Goal: Task Accomplishment & Management: Use online tool/utility

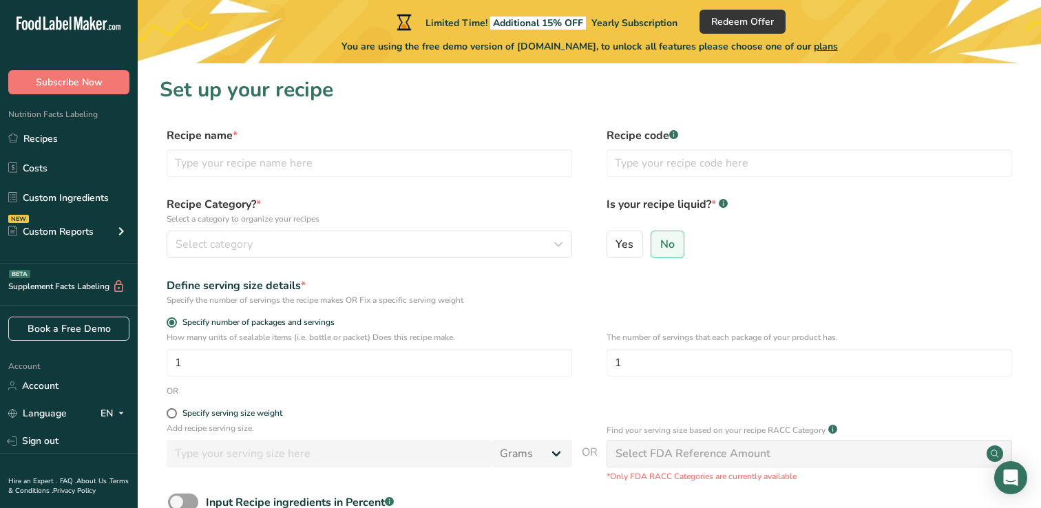
click at [775, 331] on div "Specify number of packages and servings" at bounding box center [590, 324] width 860 height 14
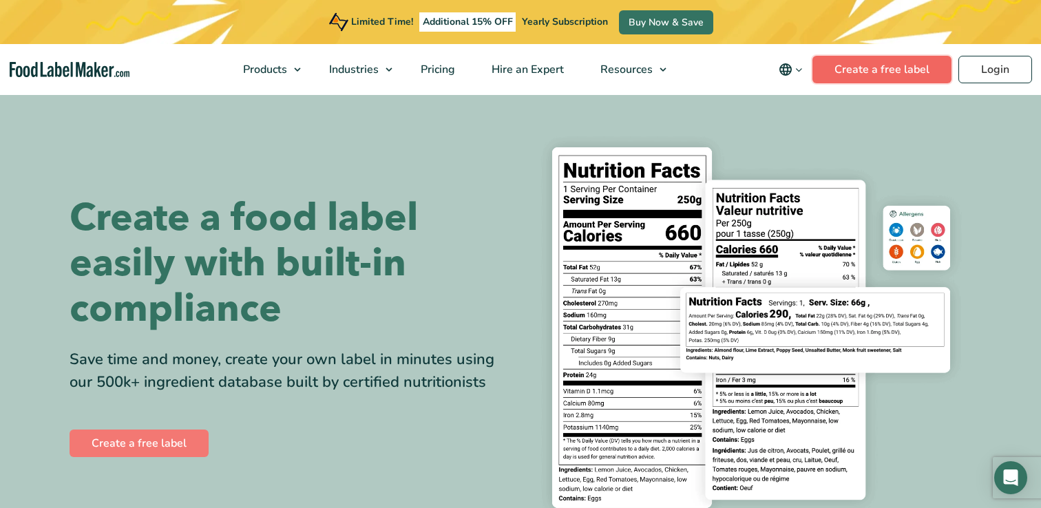
click at [868, 69] on link "Create a free label" at bounding box center [882, 70] width 139 height 28
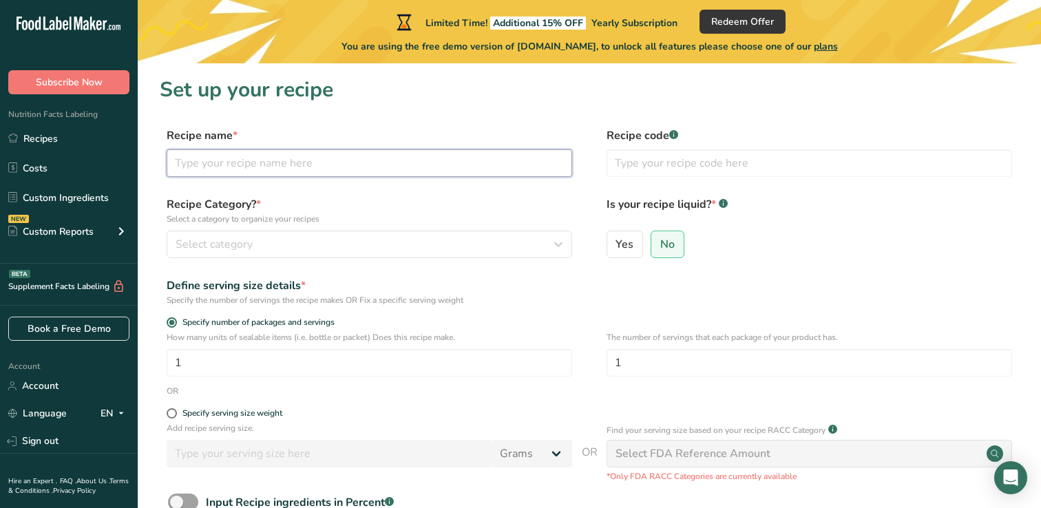
click at [263, 162] on input "text" at bounding box center [370, 163] width 406 height 28
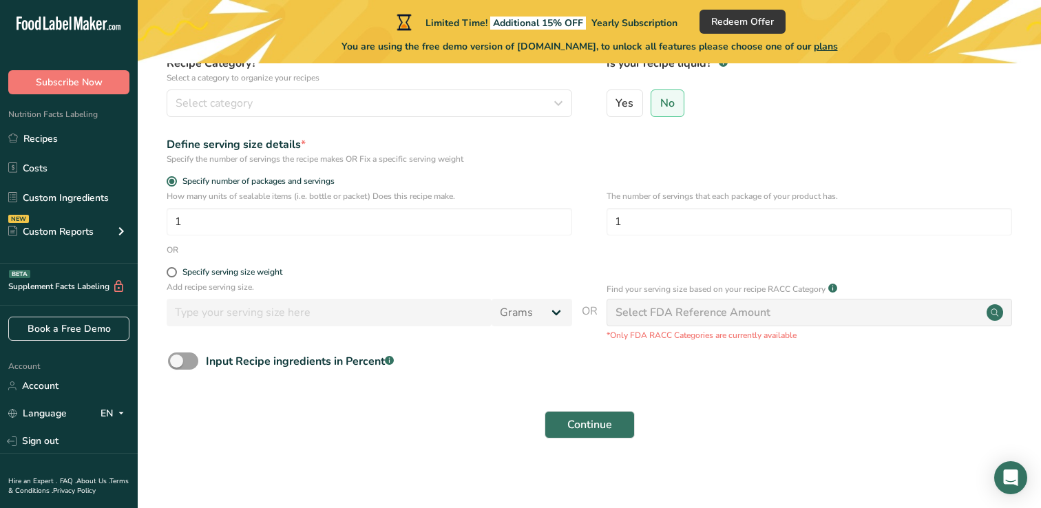
scroll to position [146, 0]
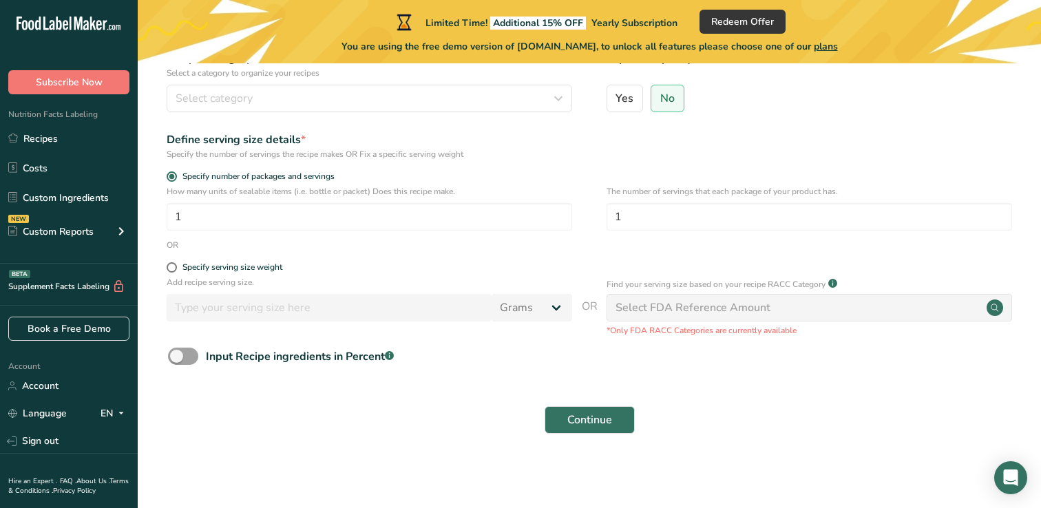
click at [185, 365] on div "Input Recipe ingredients in Percent .a-a{fill:#347362;}.b-a{fill:#fff;}" at bounding box center [590, 362] width 860 height 28
click at [191, 355] on span at bounding box center [183, 356] width 30 height 17
click at [177, 355] on input "Input Recipe ingredients in Percent .a-a{fill:#347362;}.b-a{fill:#fff;}" at bounding box center [172, 356] width 9 height 9
checkbox input "true"
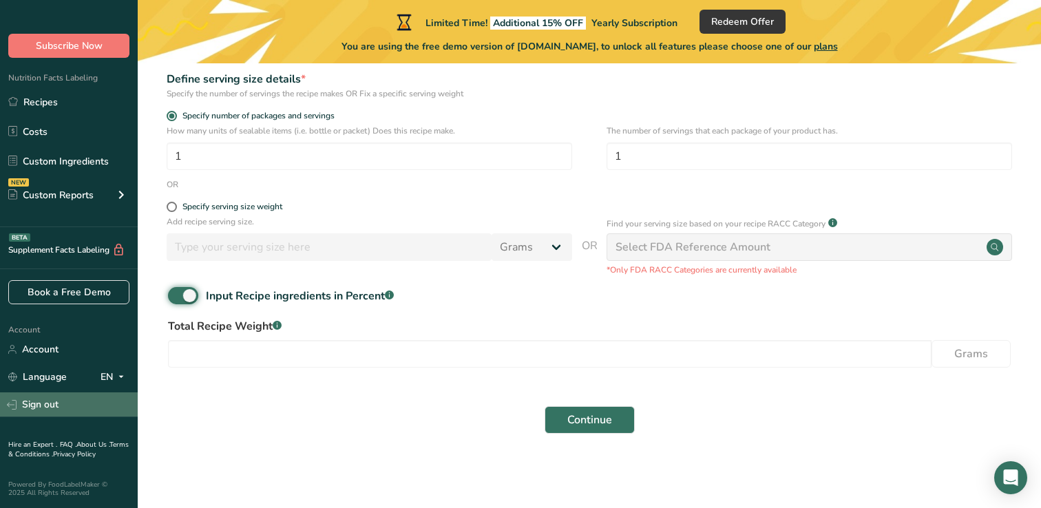
scroll to position [202, 0]
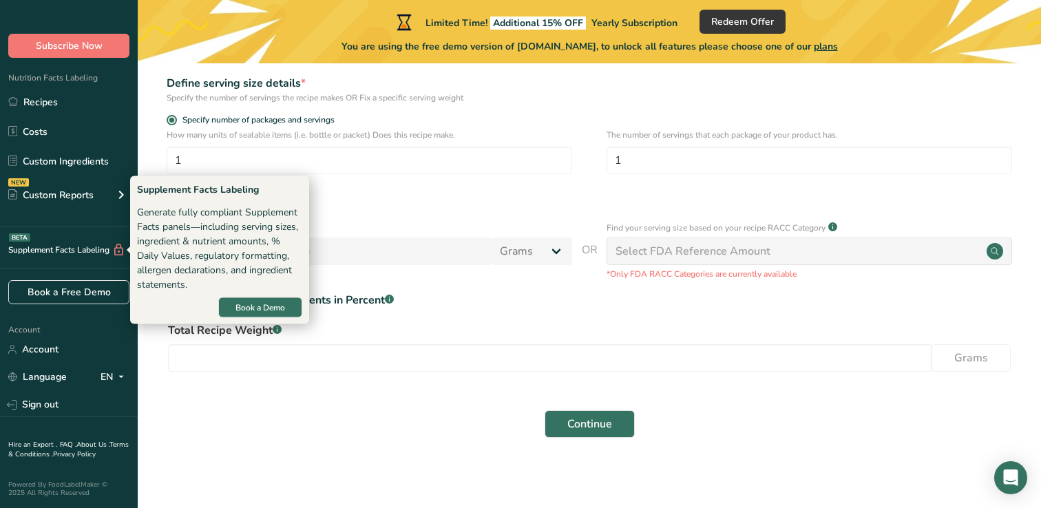
click at [81, 256] on div "Supplement Facts Labeling BETA" at bounding box center [62, 250] width 125 height 14
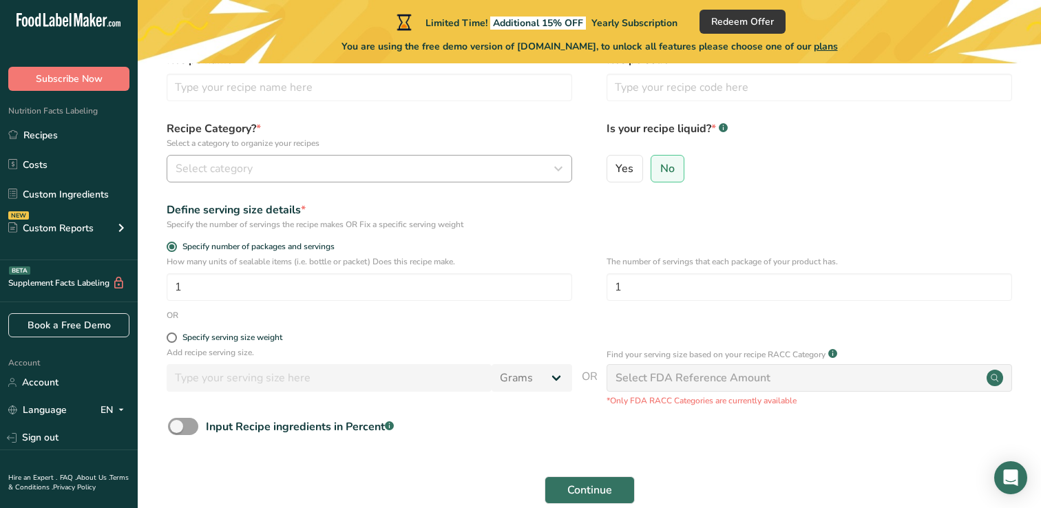
scroll to position [146, 0]
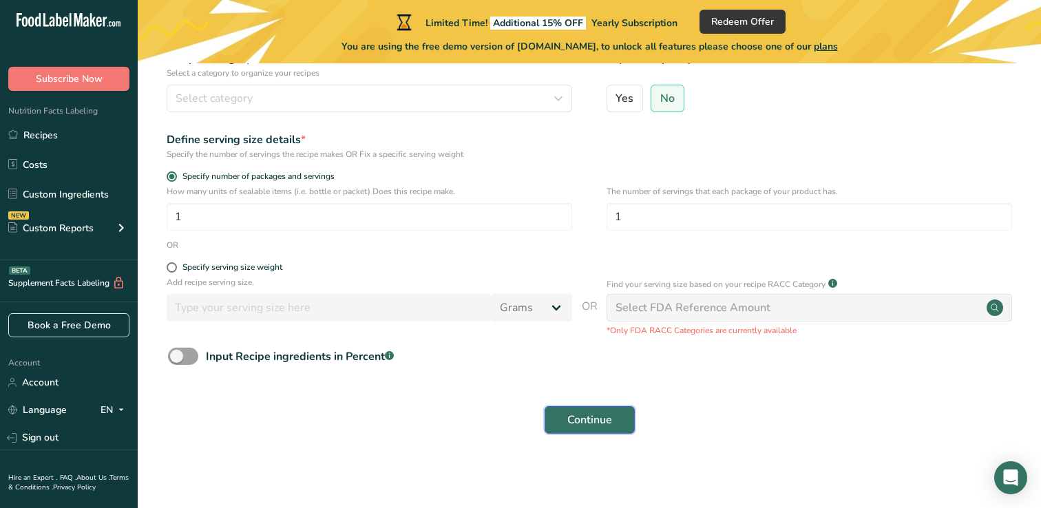
click at [572, 429] on button "Continue" at bounding box center [590, 420] width 90 height 28
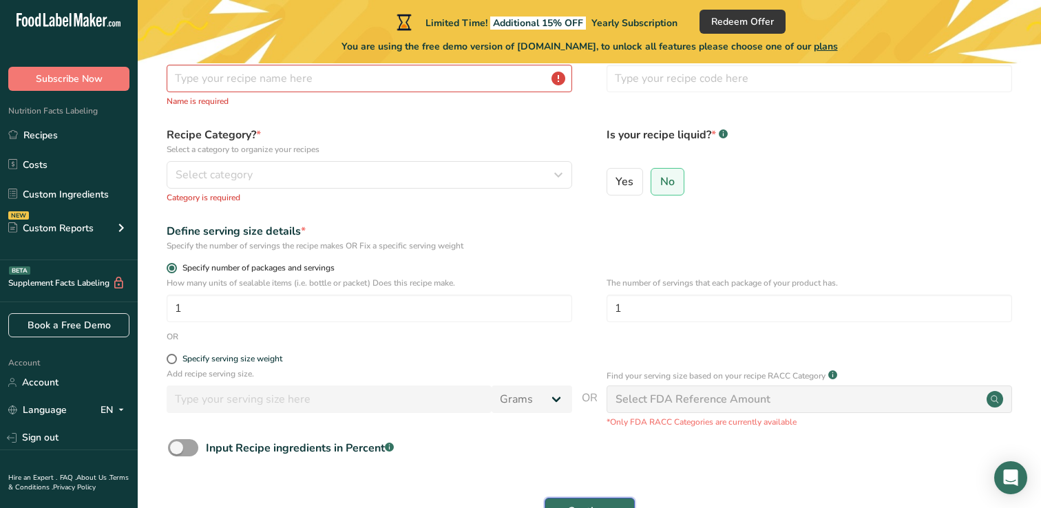
scroll to position [0, 0]
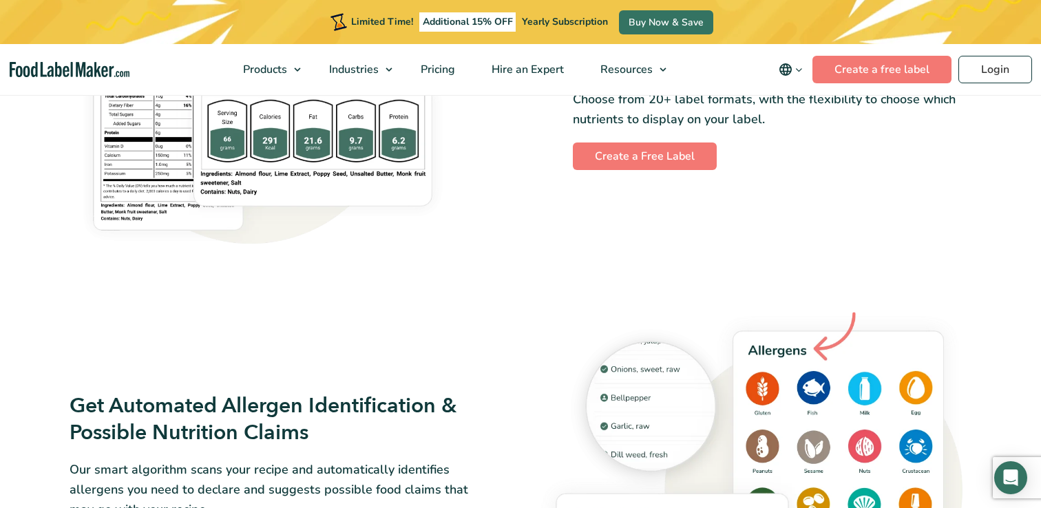
scroll to position [1408, 0]
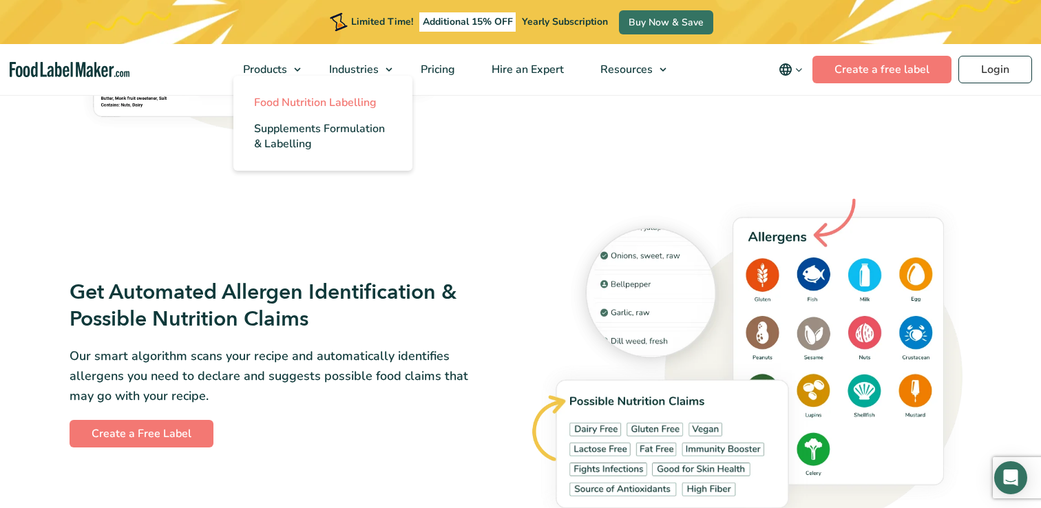
click at [291, 101] on span "Food Nutrition Labelling" at bounding box center [315, 102] width 123 height 15
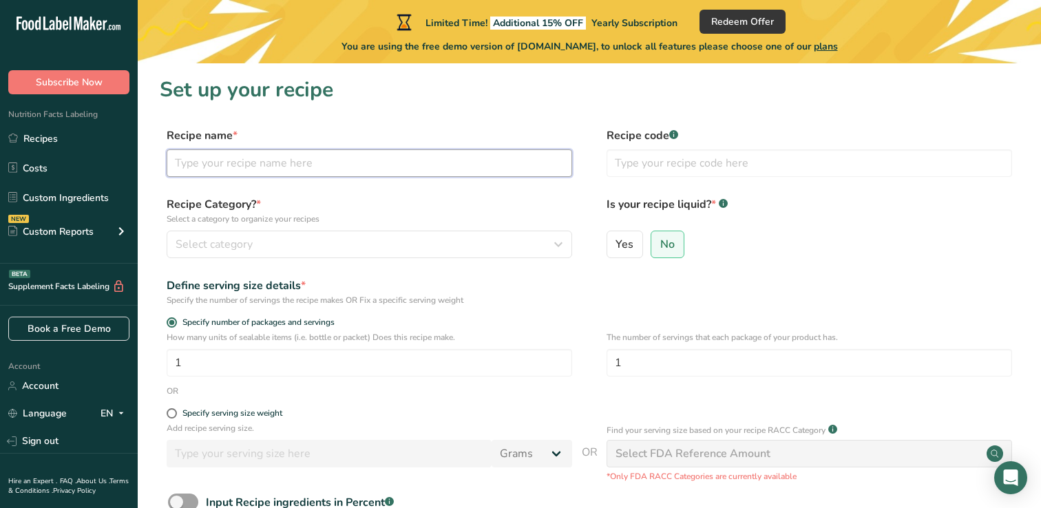
click at [237, 166] on input "text" at bounding box center [370, 163] width 406 height 28
type input "Tikka Sauce"
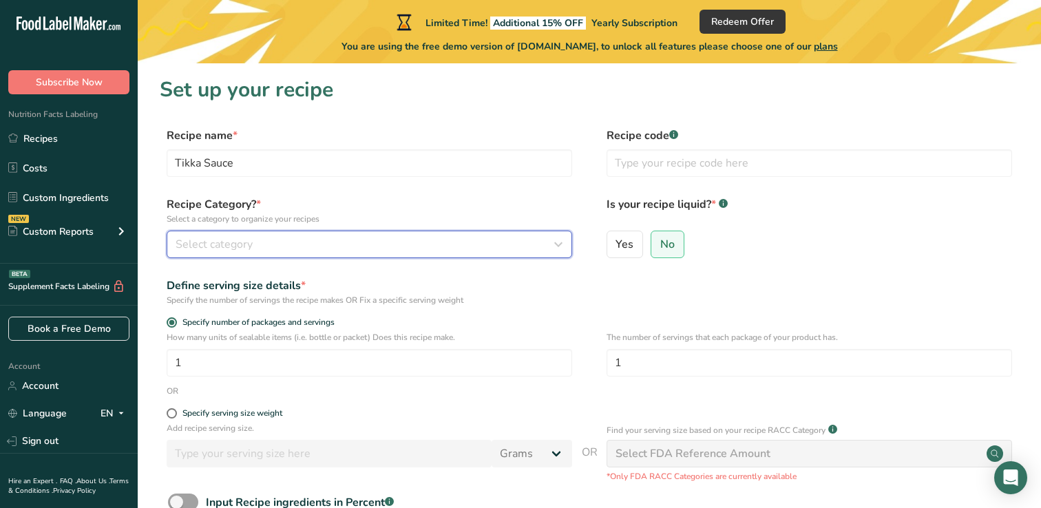
click at [178, 253] on button "Select category" at bounding box center [370, 245] width 406 height 28
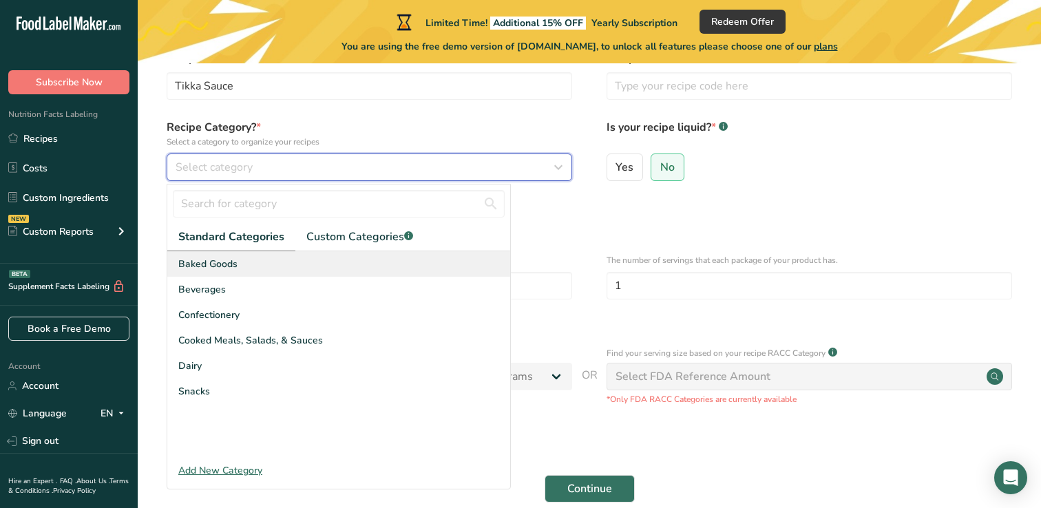
scroll to position [132, 0]
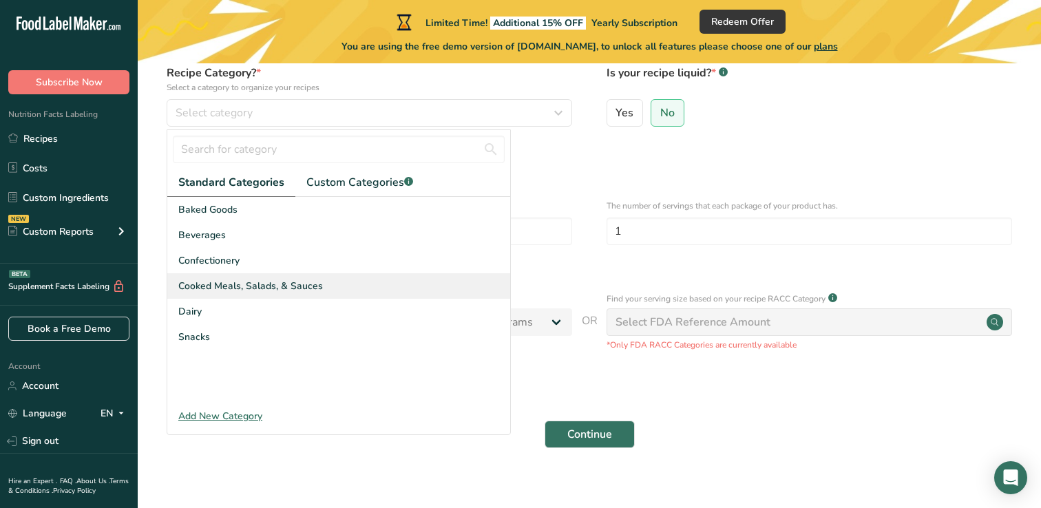
click at [208, 290] on span "Cooked Meals, Salads, & Sauces" at bounding box center [250, 286] width 145 height 14
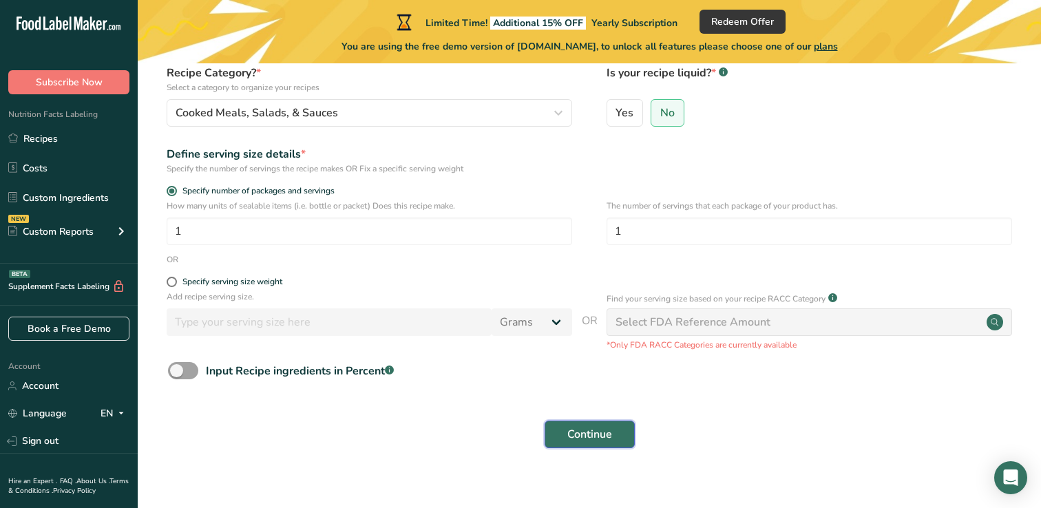
click at [601, 437] on span "Continue" at bounding box center [590, 434] width 45 height 17
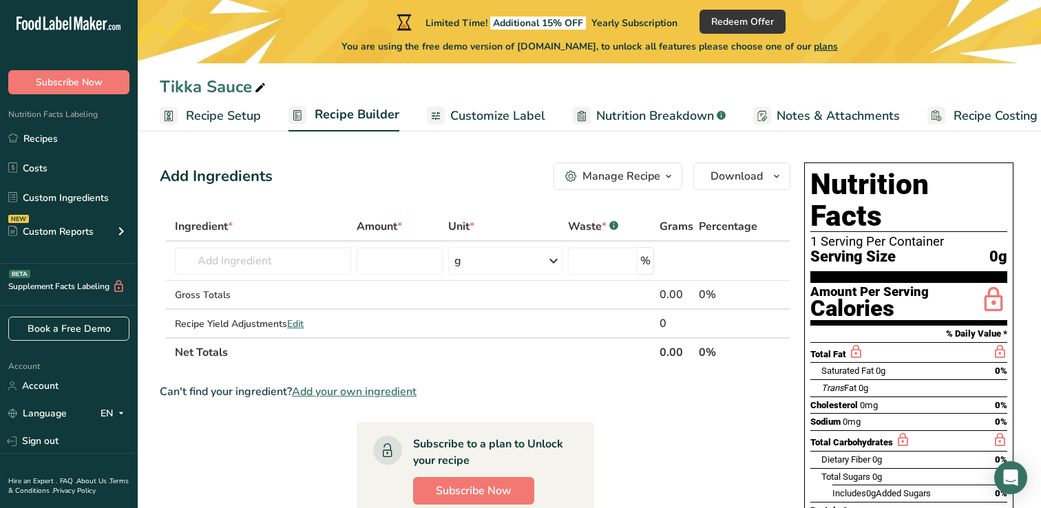
click at [515, 136] on section "Add Ingredients Manage Recipe Delete Recipe Duplicate Recipe Scale Recipe Save …" at bounding box center [590, 456] width 904 height 643
click at [506, 110] on span "Customize Label" at bounding box center [497, 116] width 95 height 19
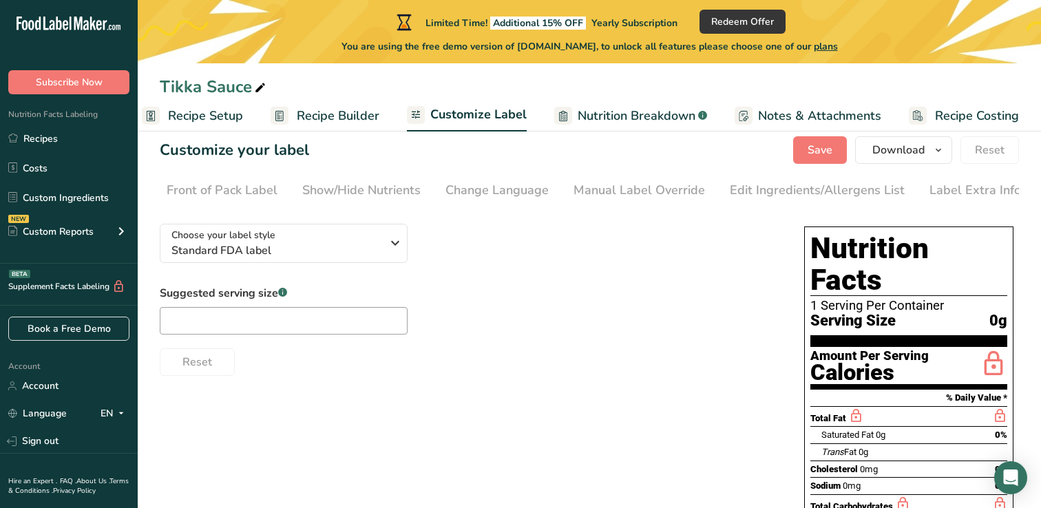
scroll to position [19, 0]
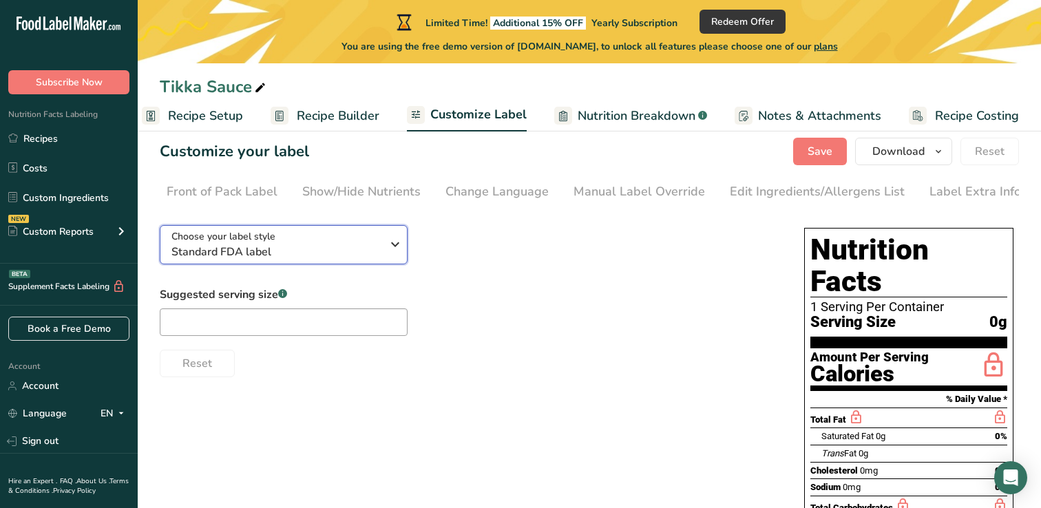
click at [387, 250] on icon "button" at bounding box center [395, 244] width 17 height 25
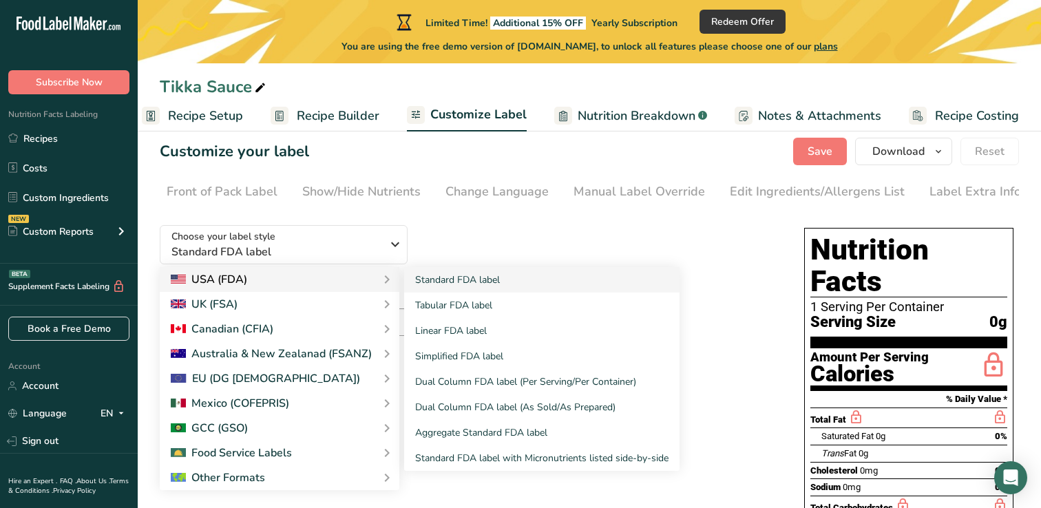
click at [356, 292] on div "USA (FDA)" at bounding box center [280, 279] width 240 height 25
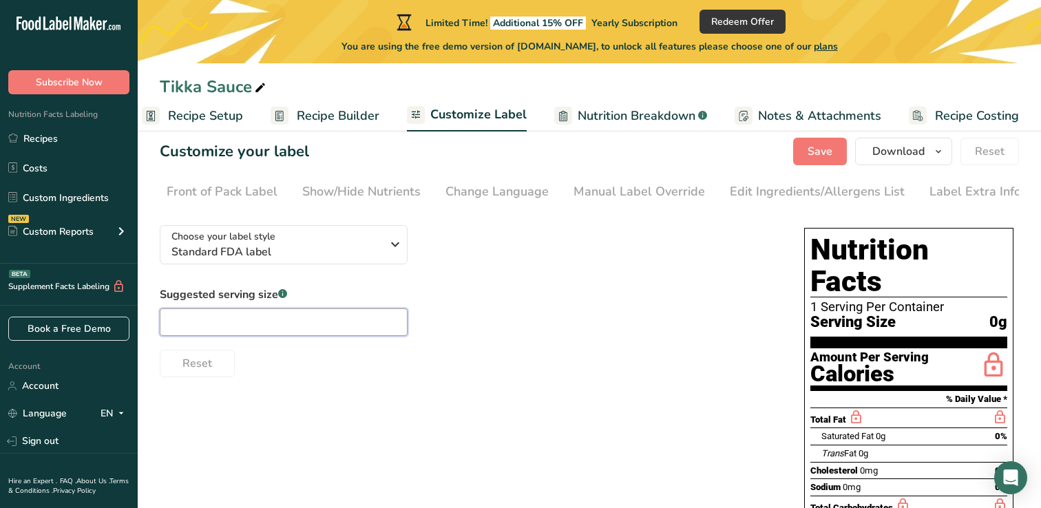
click at [364, 322] on input "text" at bounding box center [284, 323] width 248 height 28
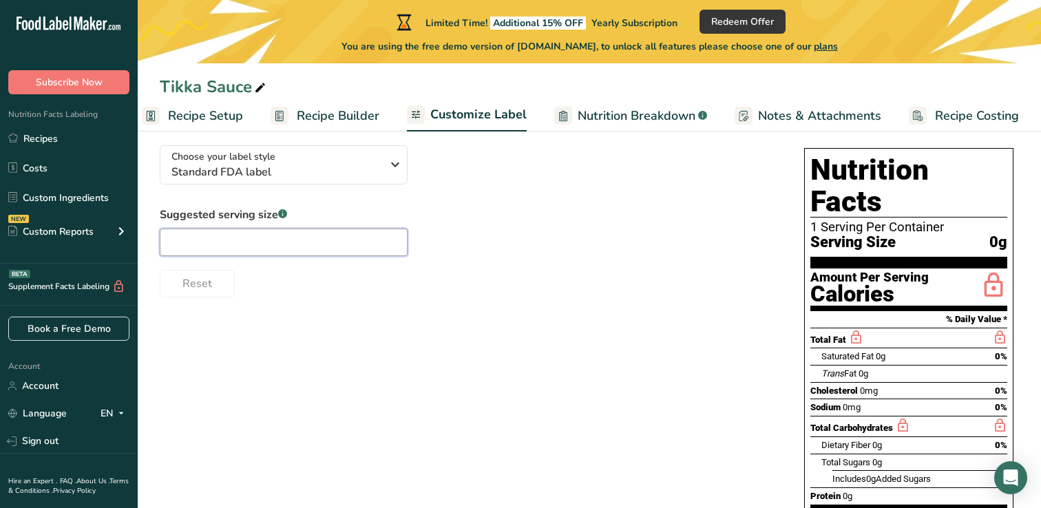
scroll to position [0, 0]
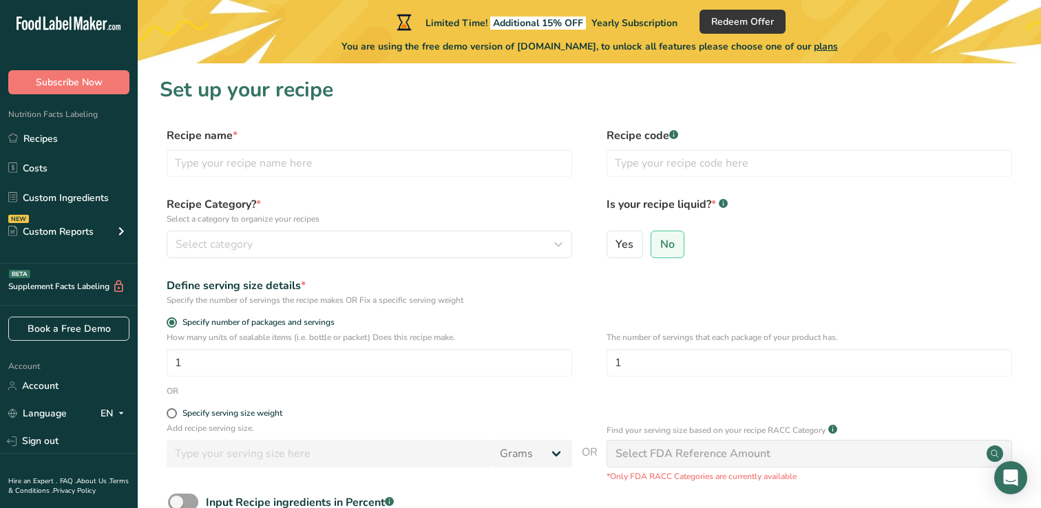
scroll to position [146, 0]
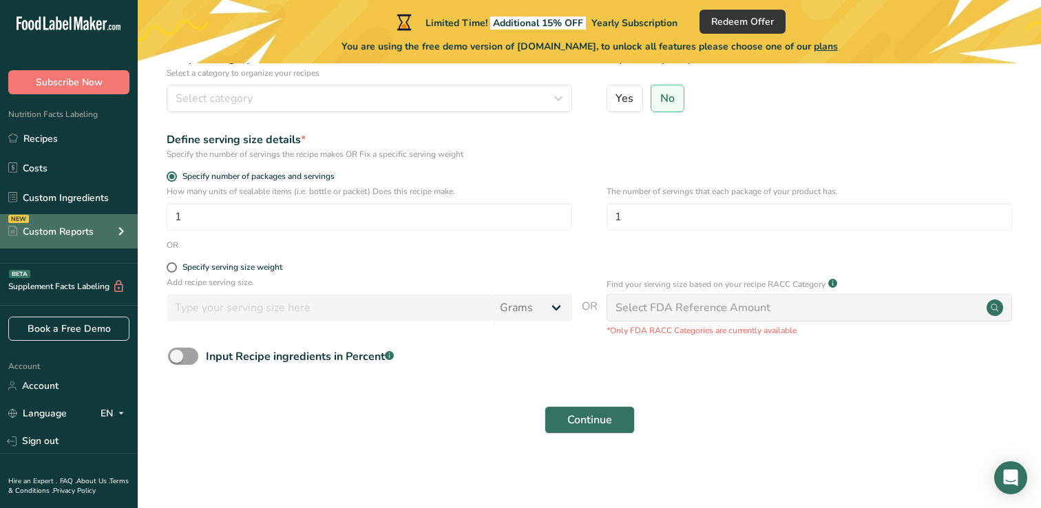
click at [68, 230] on div "Custom Reports" at bounding box center [50, 232] width 85 height 14
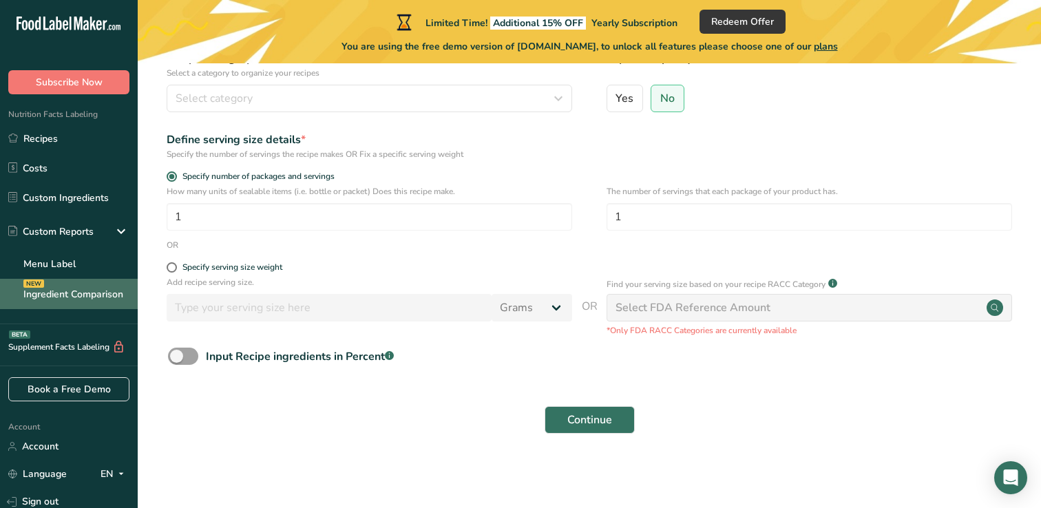
click at [72, 291] on link "Ingredient Comparison NEW" at bounding box center [69, 294] width 138 height 30
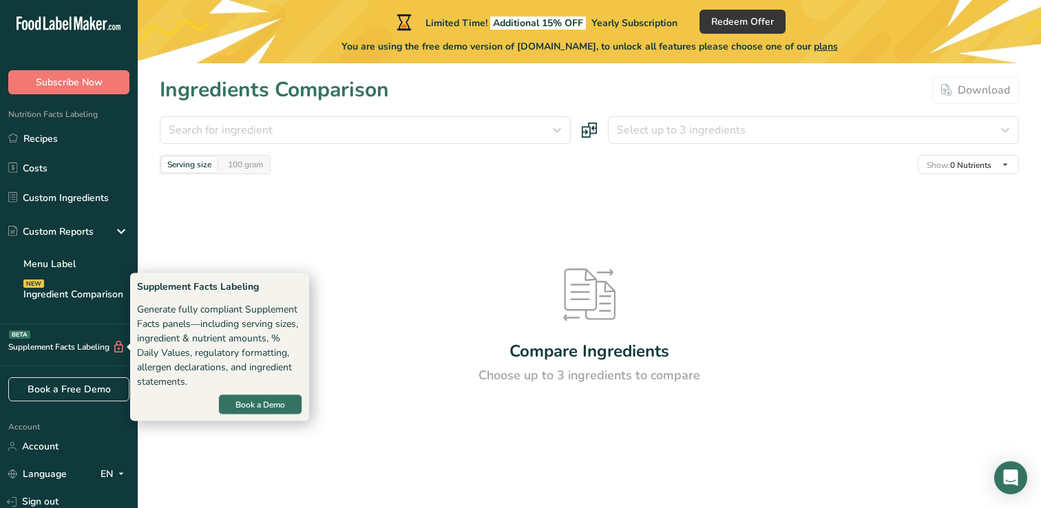
click at [76, 344] on div "Supplement Facts Labeling BETA" at bounding box center [62, 347] width 125 height 14
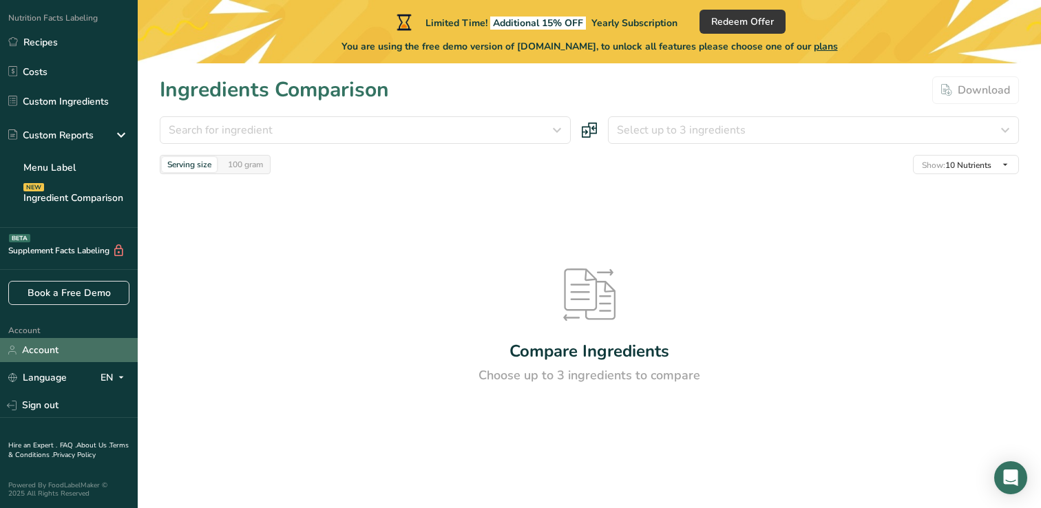
scroll to position [97, 0]
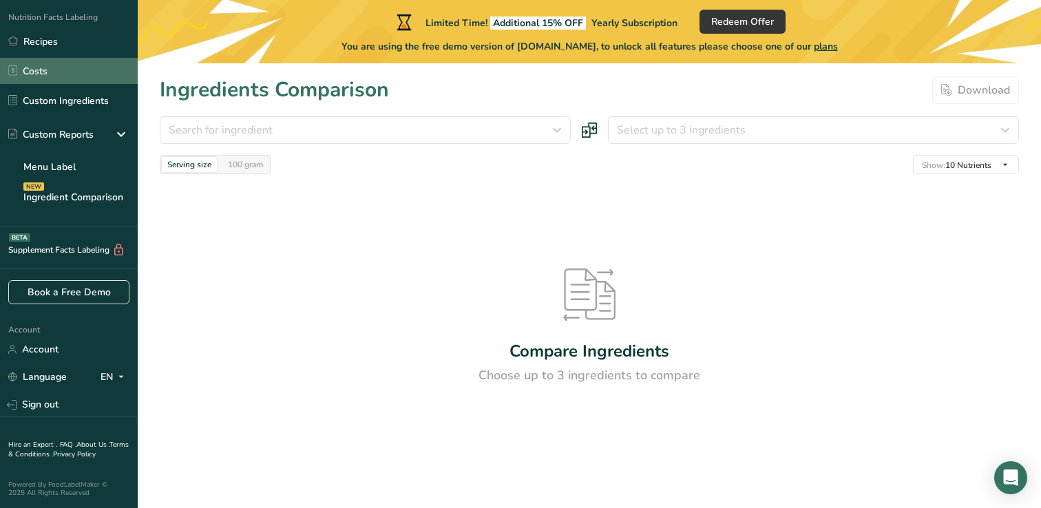
click at [57, 61] on link "Costs" at bounding box center [69, 71] width 138 height 26
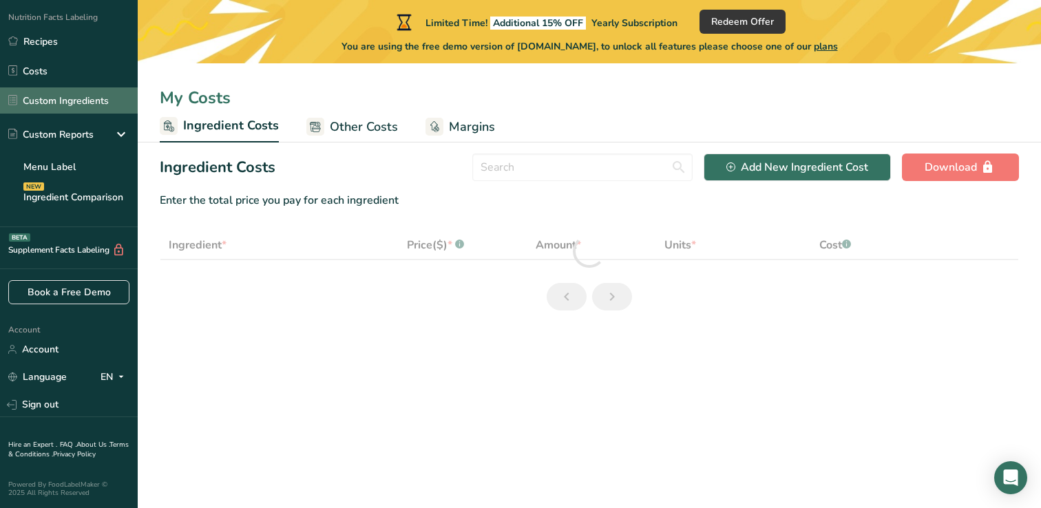
click at [68, 93] on link "Custom Ingredients" at bounding box center [69, 100] width 138 height 26
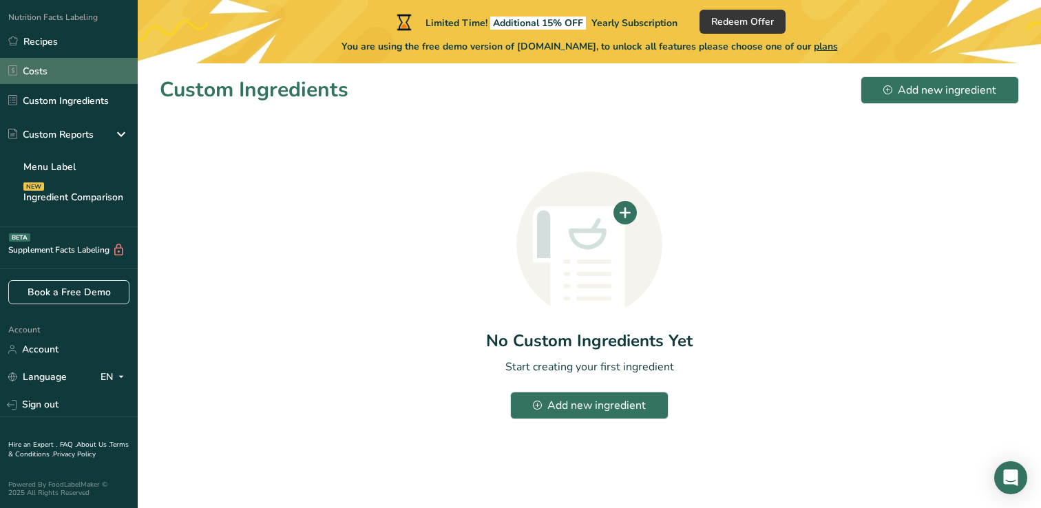
click at [84, 61] on link "Costs" at bounding box center [69, 71] width 138 height 26
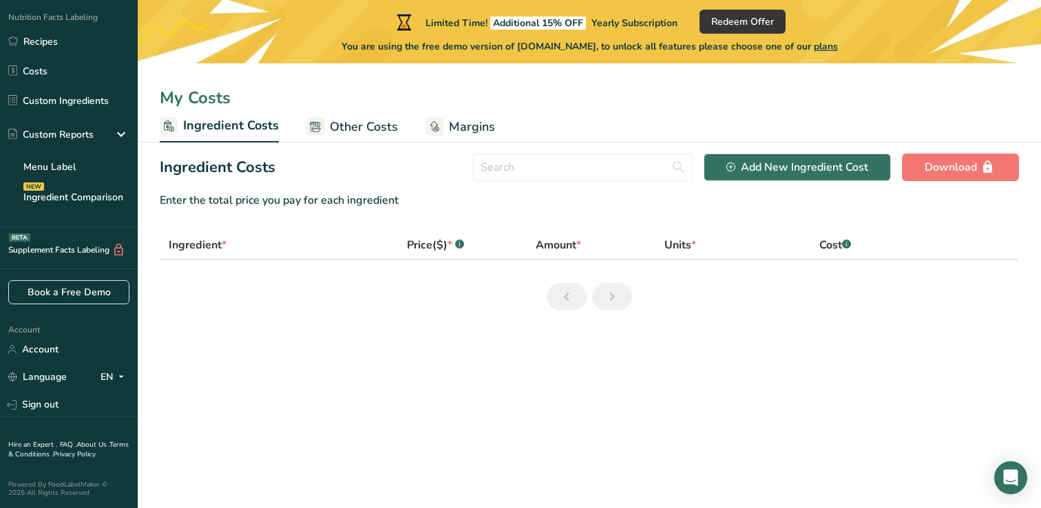
click at [371, 105] on div "My Costs" at bounding box center [590, 97] width 904 height 25
click at [381, 131] on span "Other Costs" at bounding box center [364, 127] width 68 height 19
